Goal: Task Accomplishment & Management: Manage account settings

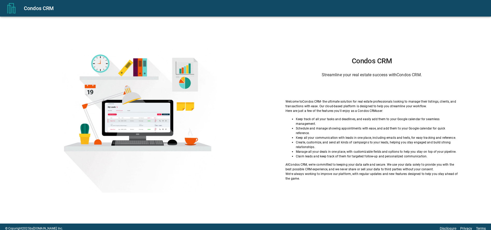
click at [322, 74] on div "Condos CRM Streamline your real estate success with Condos CRM ." at bounding box center [371, 68] width 173 height 22
click at [357, 51] on div "Condos CRM Streamline your real estate success with Condos CRM . Welcome to Con…" at bounding box center [245, 120] width 491 height 207
click at [363, 64] on h1 "Condos CRM" at bounding box center [371, 61] width 173 height 8
click at [25, 27] on div "Condos CRM Streamline your real estate success with Condos CRM . Invalid accoun…" at bounding box center [245, 120] width 491 height 207
click at [26, 12] on div "Condos CRM" at bounding box center [245, 8] width 491 height 17
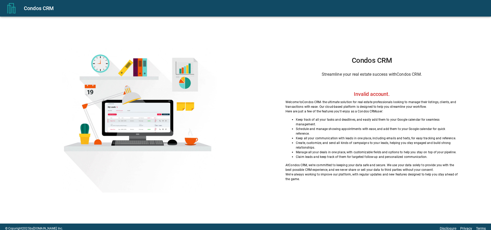
click at [18, 9] on div "Condos CRM" at bounding box center [245, 8] width 491 height 17
click at [16, 9] on icon "menu" at bounding box center [11, 8] width 10 height 10
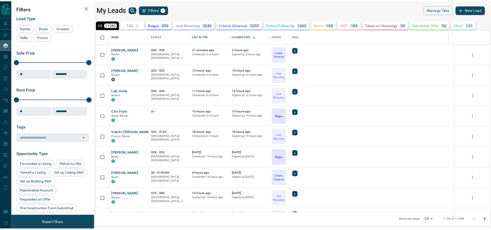
scroll to position [178, 393]
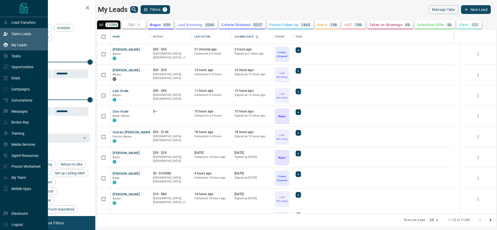
click at [1, 32] on div "Claim Leads" at bounding box center [24, 33] width 48 height 11
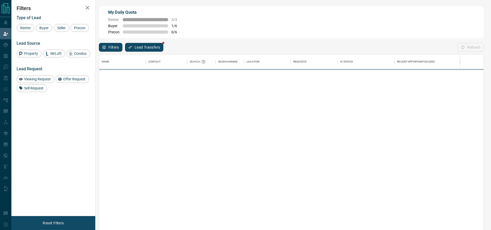
scroll to position [170, 378]
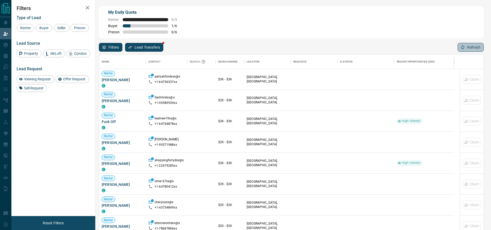
click at [475, 50] on button "Refresh" at bounding box center [470, 47] width 26 height 9
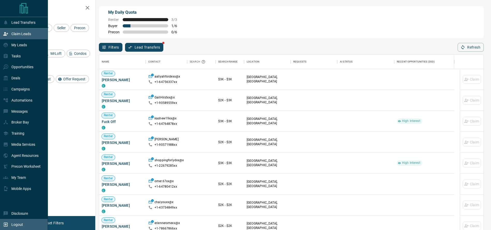
click at [2, 222] on div "Logout" at bounding box center [24, 224] width 48 height 11
